Goal: Task Accomplishment & Management: Manage account settings

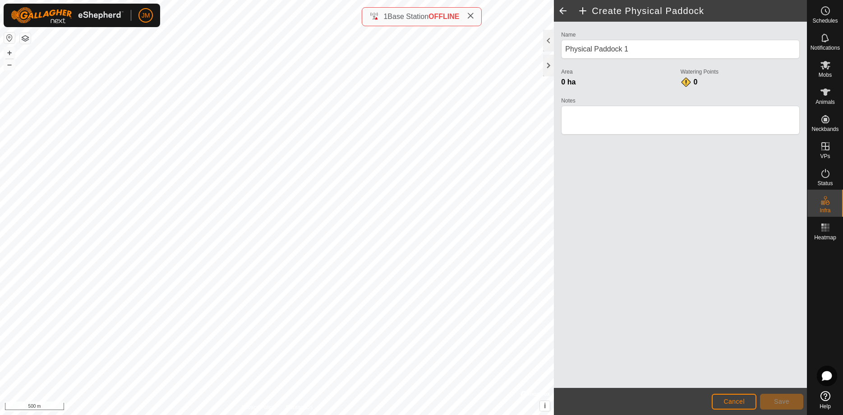
click at [564, 10] on span at bounding box center [563, 11] width 18 height 22
click at [547, 66] on div at bounding box center [548, 66] width 11 height 22
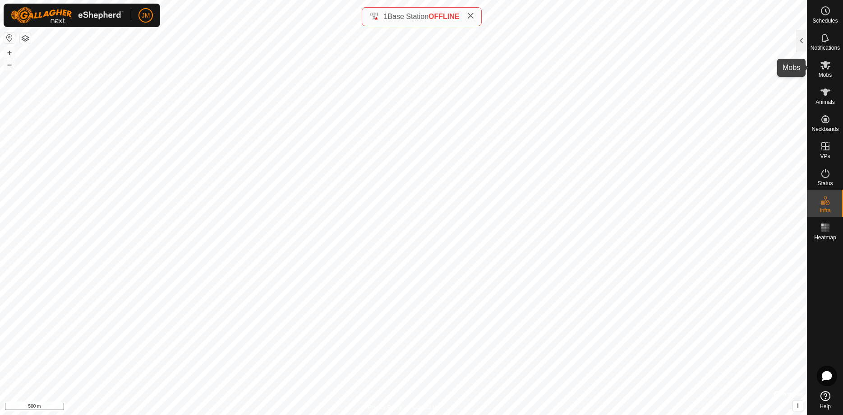
click at [832, 68] on es-mob-svg-icon at bounding box center [825, 65] width 16 height 14
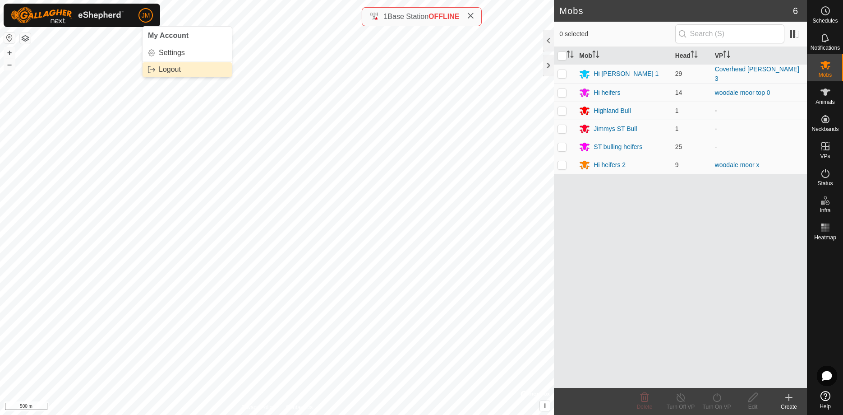
click at [166, 70] on link "Logout" at bounding box center [187, 69] width 89 height 14
